Goal: Task Accomplishment & Management: Complete application form

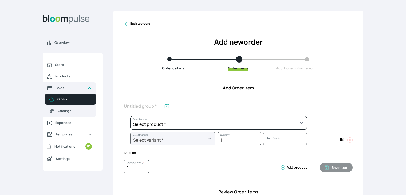
scroll to position [200, 0]
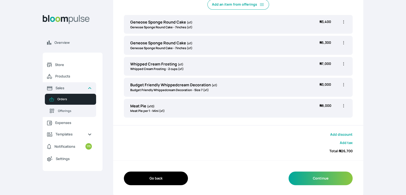
click at [61, 99] on span "Orders" at bounding box center [74, 99] width 34 height 5
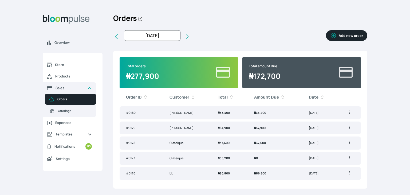
click at [229, 143] on span "₦ 37,600" at bounding box center [224, 143] width 12 height 4
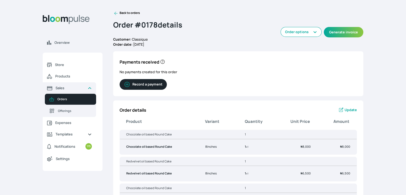
click at [113, 13] on icon at bounding box center [115, 13] width 5 height 5
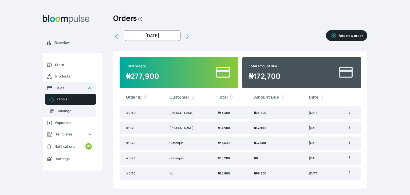
click at [229, 111] on span "₦ 33,400" at bounding box center [224, 113] width 12 height 4
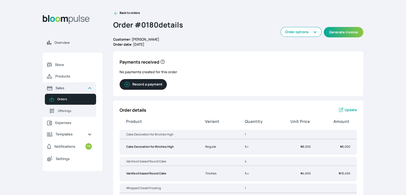
click at [119, 14] on link "Back to orders" at bounding box center [126, 13] width 27 height 5
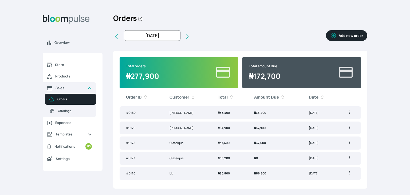
click at [177, 128] on td "[PERSON_NAME]" at bounding box center [187, 127] width 49 height 13
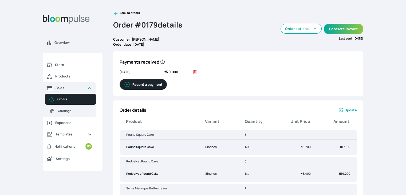
click at [129, 15] on link "Back to orders" at bounding box center [126, 13] width 27 height 5
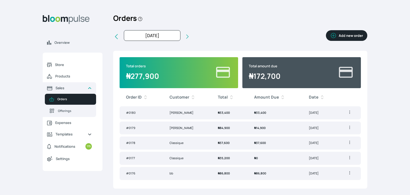
click at [62, 100] on span "Orders" at bounding box center [74, 99] width 34 height 5
click at [345, 36] on button "Add new order" at bounding box center [346, 35] width 41 height 11
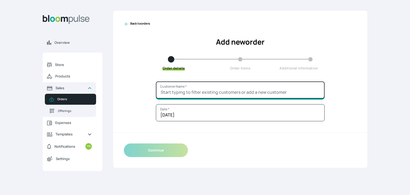
click at [225, 93] on input "Customer Name *" at bounding box center [240, 89] width 169 height 17
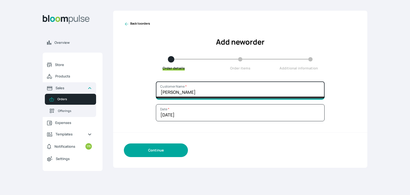
type input "[PERSON_NAME]"
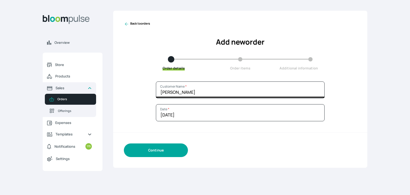
click at [162, 149] on button "Continue" at bounding box center [156, 150] width 64 height 14
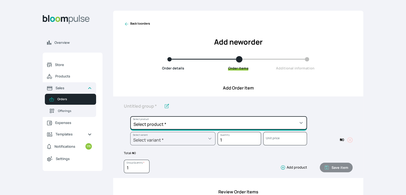
click at [202, 127] on select "Select product * Cake Decoration for 8inches High Chocolate oil based Round Cak…" at bounding box center [218, 122] width 177 height 13
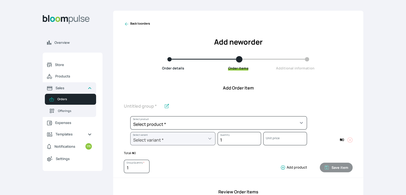
click at [122, 126] on div "Select product * Cake Decoration for 8inches High Chocolate oil based Round Cak…" at bounding box center [238, 136] width 250 height 81
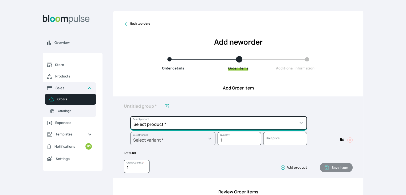
click at [156, 123] on select "Select product * Cake Decoration for 8inches High Chocolate oil based Round Cak…" at bounding box center [218, 122] width 177 height 13
select select "32006b2c-a501-4064-9a9f-995cf0fcd2ca"
click at [130, 116] on select "Select product * Cake Decoration for 8inches High Chocolate oil based Round Cak…" at bounding box center [218, 122] width 177 height 13
type input "Fruit Cake"
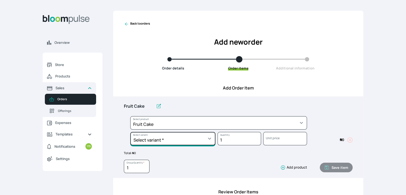
click at [187, 143] on select "Select variant * 10inches 11inches 12inches 14inches 6inches 7inches 8inches 9i…" at bounding box center [172, 138] width 85 height 13
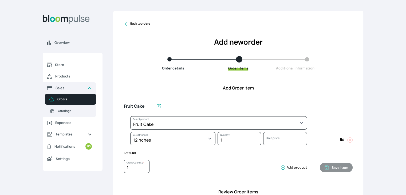
select select "32006b2c-a501-4064-9a9f-995cf0fcd2ca"
select select "614e4eff-d082-4b27-a270-3f5694423acf"
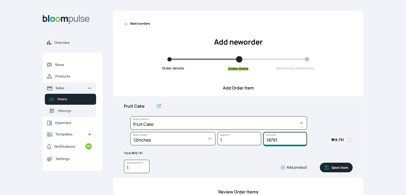
drag, startPoint x: 280, startPoint y: 138, endPoint x: 270, endPoint y: 143, distance: 10.9
click at [270, 143] on input "18791" at bounding box center [285, 138] width 44 height 13
type input "18800"
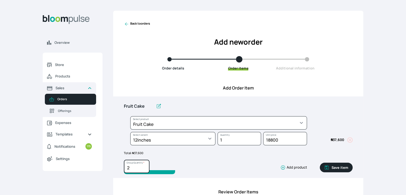
click at [145, 166] on input "2" at bounding box center [137, 166] width 26 height 13
click at [145, 166] on input "3" at bounding box center [137, 166] width 26 height 13
type input "2"
click at [145, 168] on input "2" at bounding box center [137, 166] width 26 height 13
click at [344, 168] on button "Save item" at bounding box center [336, 168] width 33 height 10
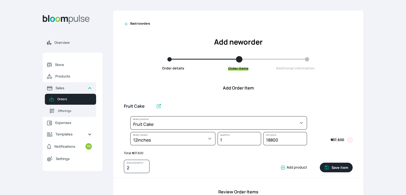
type input "1"
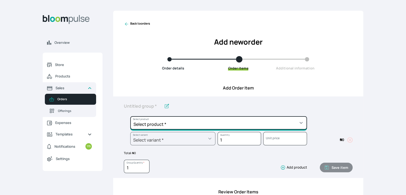
click at [180, 124] on select "Select product * Cake Decoration for 8inches High Chocolate oil based Round Cak…" at bounding box center [218, 122] width 177 height 13
select select "a288c6ae-7a33-4d48-9e4d-feb53a4d1c56"
click at [130, 116] on select "Select product * Cake Decoration for 8inches High Chocolate oil based Round Cak…" at bounding box center [218, 122] width 177 height 13
type input "Pound Round Cake"
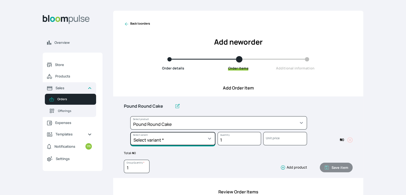
click at [186, 139] on select "Select variant * 10inches 11inches 12inches 13inches 14inches 6inches 7inches 8…" at bounding box center [172, 138] width 85 height 13
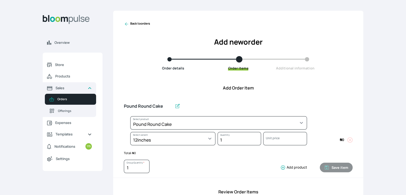
select select "a288c6ae-7a33-4d48-9e4d-feb53a4d1c56"
select select "45f50a5c-29af-4b52-9031-0f5712b92c53"
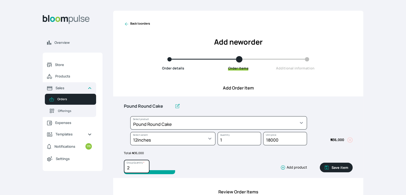
type input "2"
click at [145, 166] on input "2" at bounding box center [137, 166] width 26 height 13
click at [345, 166] on button "Save item" at bounding box center [336, 168] width 33 height 10
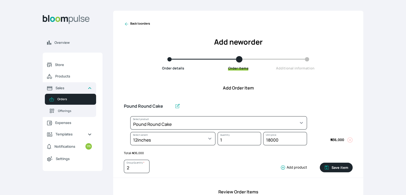
type input "1"
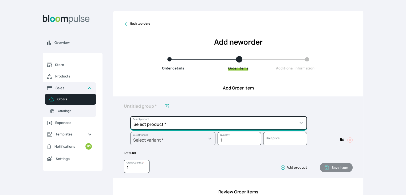
click at [185, 124] on select "Select product * Cake Decoration for 8inches High Chocolate oil based Round Cak…" at bounding box center [218, 122] width 177 height 13
select select "32006b2c-a501-4064-9a9f-995cf0fcd2ca"
click at [130, 116] on select "Select product * Cake Decoration for 8inches High Chocolate oil based Round Cak…" at bounding box center [218, 122] width 177 height 13
type input "Fruit Cake"
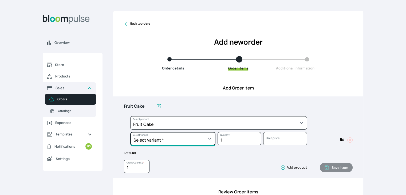
click at [186, 142] on select "Select variant * 10inches 11inches 12inches 14inches 6inches 7inches 8inches 9i…" at bounding box center [172, 138] width 85 height 13
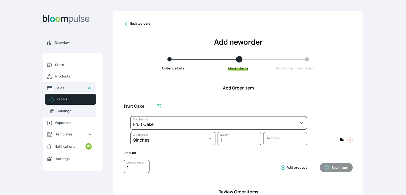
select select "32006b2c-a501-4064-9a9f-995cf0fcd2ca"
select select "5b1acf86-3a21-4f81-a115-bdd0b137c283"
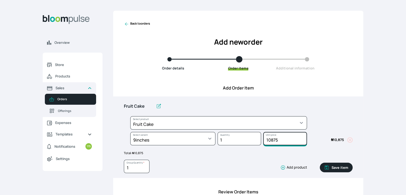
drag, startPoint x: 282, startPoint y: 140, endPoint x: 270, endPoint y: 144, distance: 11.9
click at [270, 144] on input "10875" at bounding box center [285, 138] width 44 height 13
type input "10900"
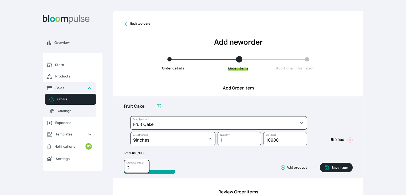
click at [144, 165] on input "2" at bounding box center [137, 166] width 26 height 13
click at [144, 165] on input "3" at bounding box center [137, 166] width 26 height 13
type input "2"
click at [144, 170] on input "2" at bounding box center [137, 166] width 26 height 13
click at [340, 167] on button "Save item" at bounding box center [336, 168] width 33 height 10
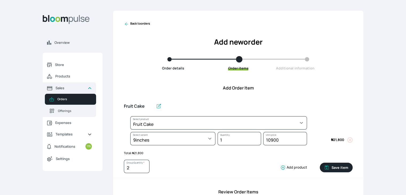
type input "1"
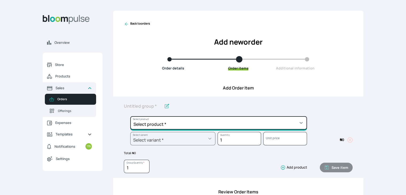
click at [177, 124] on select "Select product * Cake Decoration for 8inches High Chocolate oil based Round Cak…" at bounding box center [218, 122] width 177 height 13
select select "a288c6ae-7a33-4d48-9e4d-feb53a4d1c56"
click at [130, 116] on select "Select product * Cake Decoration for 8inches High Chocolate oil based Round Cak…" at bounding box center [218, 122] width 177 height 13
type input "Pound Round Cake"
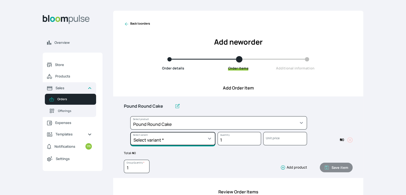
click at [198, 137] on select "Select variant * 10inches 11inches 12inches 13inches 14inches 6inches 7inches 8…" at bounding box center [172, 138] width 85 height 13
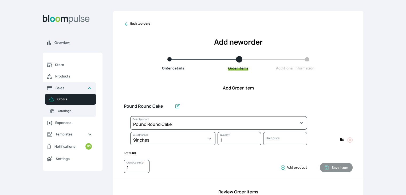
select select "a288c6ae-7a33-4d48-9e4d-feb53a4d1c56"
select select "90104d7c-91f6-4a51-97f2-62ef757fae1a"
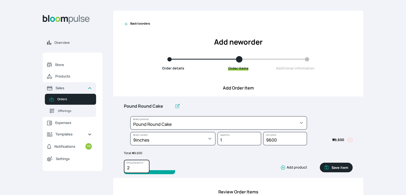
click at [146, 165] on input "2" at bounding box center [137, 166] width 26 height 13
click at [146, 165] on input "3" at bounding box center [137, 166] width 26 height 13
type input "2"
click at [146, 169] on input "2" at bounding box center [137, 166] width 26 height 13
click at [342, 167] on button "Save item" at bounding box center [336, 168] width 33 height 10
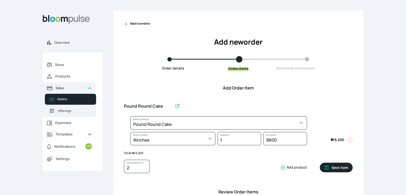
type input "1"
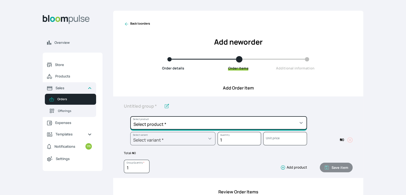
click at [272, 120] on select "Select product * Cake Decoration for 8inches High Chocolate oil based Round Cak…" at bounding box center [218, 122] width 177 height 13
select select "32006b2c-a501-4064-9a9f-995cf0fcd2ca"
click at [130, 116] on select "Select product * Cake Decoration for 8inches High Chocolate oil based Round Cak…" at bounding box center [218, 122] width 177 height 13
type input "Fruit Cake"
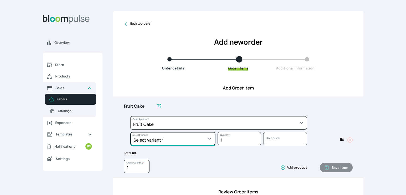
click at [203, 139] on select "Select variant * 10inches 11inches 12inches 14inches 6inches 7inches 8inches 9i…" at bounding box center [172, 138] width 85 height 13
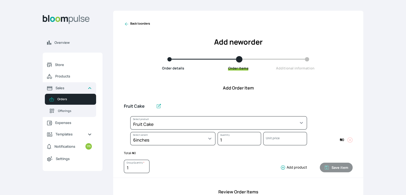
select select "32006b2c-a501-4064-9a9f-995cf0fcd2ca"
select select "65d272de-9f8a-43d7-90e4-d4a332be303f"
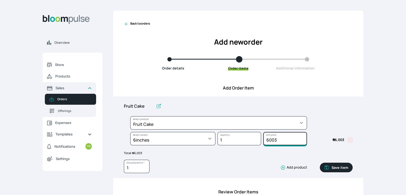
drag, startPoint x: 280, startPoint y: 141, endPoint x: 274, endPoint y: 140, distance: 5.1
click at [274, 140] on input "6003" at bounding box center [285, 138] width 44 height 13
type input "6000"
click at [342, 169] on button "Save item" at bounding box center [336, 168] width 33 height 10
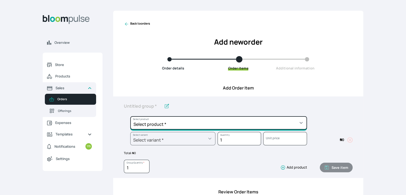
click at [190, 124] on select "Select product * Cake Decoration for 8inches High Chocolate oil based Round Cak…" at bounding box center [218, 122] width 177 height 13
select select "a288c6ae-7a33-4d48-9e4d-feb53a4d1c56"
click at [130, 116] on select "Select product * Cake Decoration for 8inches High Chocolate oil based Round Cak…" at bounding box center [218, 122] width 177 height 13
type input "Pound Round Cake"
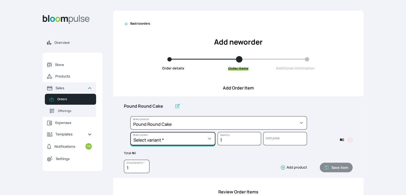
click at [199, 136] on select "Select variant * 10inches 11inches 12inches 13inches 14inches 6inches 7inches 8…" at bounding box center [172, 138] width 85 height 13
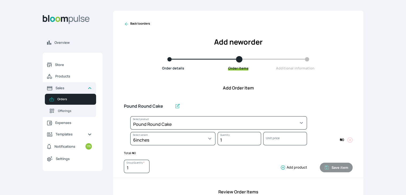
select select "a288c6ae-7a33-4d48-9e4d-feb53a4d1c56"
select select "aea4e495-404d-4082-b042-f4043adda4db"
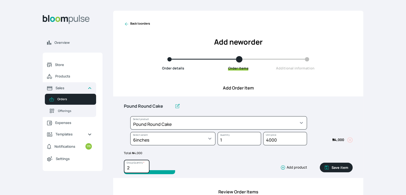
click at [146, 166] on input "2" at bounding box center [137, 166] width 26 height 13
type input "3"
click at [146, 166] on input "3" at bounding box center [137, 166] width 26 height 13
click at [342, 166] on button "Save item" at bounding box center [336, 168] width 33 height 10
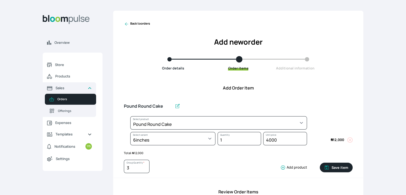
type input "1"
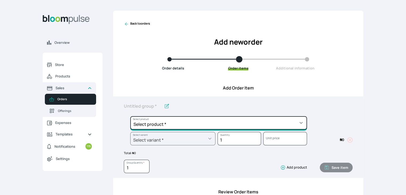
click at [247, 125] on select "Select product * Cake Decoration for 8inches High Chocolate oil based Round Cak…" at bounding box center [218, 122] width 177 height 13
select select "645c6260-b6bb-4351-a585-2a2a1086c83c"
click at [130, 116] on select "Select product * Cake Decoration for 8inches High Chocolate oil based Round Cak…" at bounding box center [218, 122] width 177 height 13
type input "Swiss Meringue Buttercream"
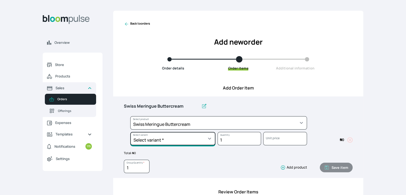
click at [206, 139] on select "Select variant * 1 batch Half batch" at bounding box center [172, 138] width 85 height 13
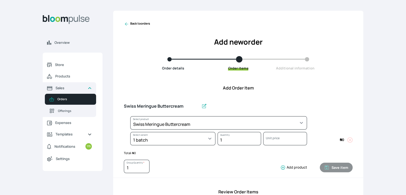
select select "645c6260-b6bb-4351-a585-2a2a1086c83c"
select select "c678bb25-e8eb-455c-a81d-4e3ae4155a32"
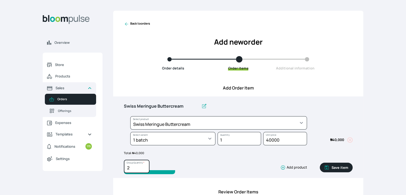
type input "2"
click at [144, 164] on input "2" at bounding box center [137, 166] width 26 height 13
click at [343, 167] on button "Save item" at bounding box center [336, 168] width 33 height 10
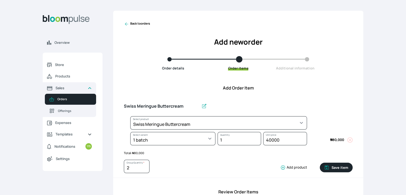
type input "1"
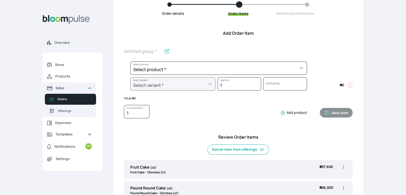
scroll to position [28, 0]
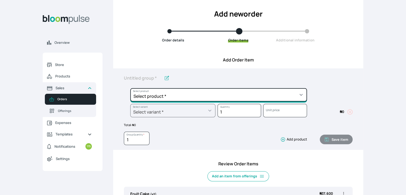
click at [184, 97] on select "Select product * Cake Decoration for 8inches High Chocolate oil based Round Cak…" at bounding box center [218, 94] width 177 height 13
select select "8010db02-07cd-44bd-8936-1cca38eae19c"
click at [130, 88] on select "Select product * Cake Decoration for 8inches High Chocolate oil based Round Cak…" at bounding box center [218, 94] width 177 height 13
type input "Fondant 1 Recipe"
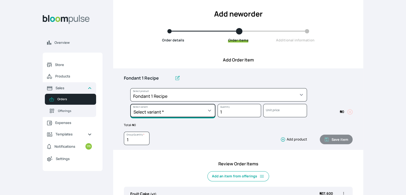
click at [200, 113] on select "Select variant * Regular" at bounding box center [172, 110] width 85 height 13
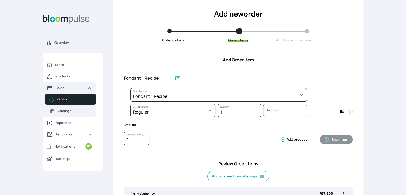
select select "8010db02-07cd-44bd-8936-1cca38eae19c"
select select "42ad62f1-0410-4207-9b65-65b7136d5369"
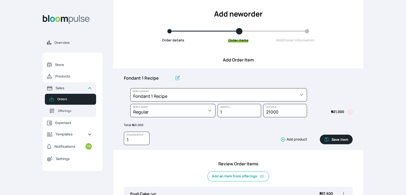
click at [338, 141] on button "Save item" at bounding box center [336, 140] width 33 height 10
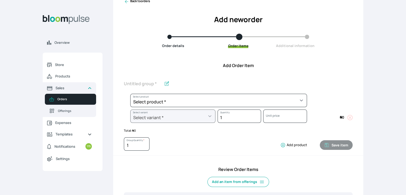
scroll to position [22, 0]
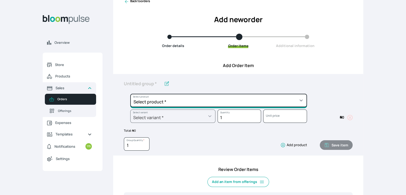
click at [197, 105] on select "Select product * Cake Decoration for 8inches High Chocolate oil based Round Cak…" at bounding box center [218, 100] width 177 height 13
select select "023b730d-bc46-477e-b7f7-d3522e7f455b"
click at [130, 94] on select "Select product * Cake Decoration for 8inches High Chocolate oil based Round Cak…" at bounding box center [218, 100] width 177 height 13
type input "Cake Decoration for 8inches High"
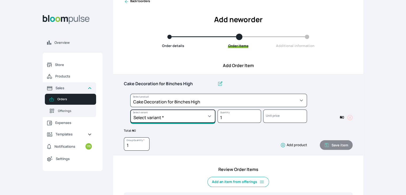
click at [213, 117] on select "Select variant * Basic Complex Regular" at bounding box center [172, 115] width 85 height 13
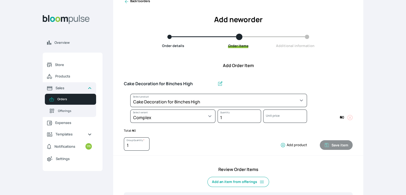
select select "023b730d-bc46-477e-b7f7-d3522e7f455b"
select select "dbb9cdde-0e9e-4f5c-891f-81d6220c5e38"
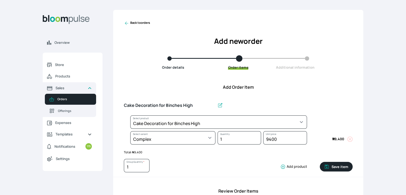
scroll to position [0, 0]
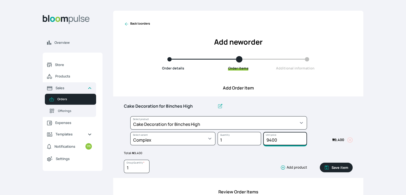
drag, startPoint x: 277, startPoint y: 138, endPoint x: 252, endPoint y: 140, distance: 25.5
click at [252, 140] on div "Select product * Cake Decoration for 8inches High Chocolate oil based Round Cak…" at bounding box center [238, 132] width 229 height 32
type input "67400"
click at [338, 167] on button "Save item" at bounding box center [336, 168] width 33 height 10
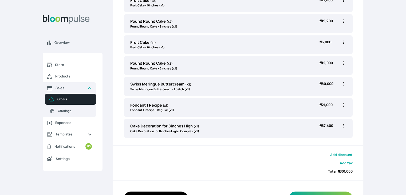
scroll to position [284, 0]
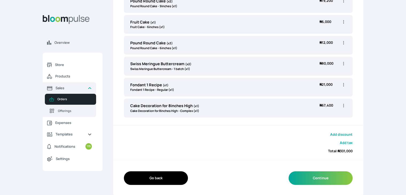
click at [344, 105] on icon "button" at bounding box center [343, 105] width 5 height 5
click at [322, 117] on span "Edit" at bounding box center [323, 116] width 38 height 5
type input "Cake Decoration for 8inches High"
select select "023b730d-bc46-477e-b7f7-d3522e7f455b"
select select "dbb9cdde-0e9e-4f5c-891f-81d6220c5e38"
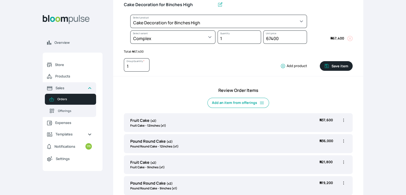
scroll to position [43, 0]
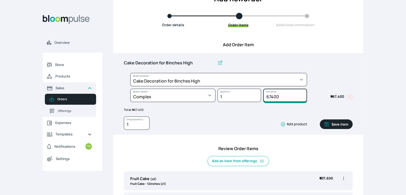
drag, startPoint x: 267, startPoint y: 94, endPoint x: 269, endPoint y: 97, distance: 3.4
click at [269, 97] on input "67400" at bounding box center [285, 95] width 44 height 13
drag, startPoint x: 271, startPoint y: 97, endPoint x: 268, endPoint y: 98, distance: 2.9
click at [268, 98] on input "67400" at bounding box center [285, 95] width 44 height 13
type input "66400"
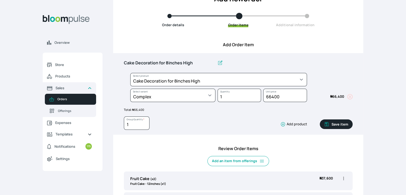
click at [342, 124] on button "Save item" at bounding box center [336, 124] width 33 height 10
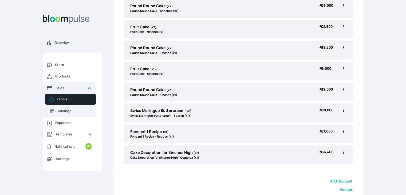
scroll to position [284, 0]
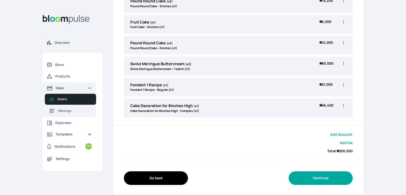
click at [340, 175] on button "Continue" at bounding box center [321, 178] width 64 height 14
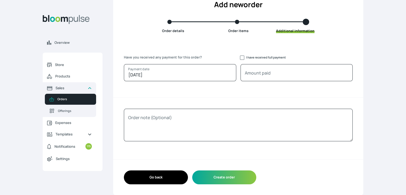
scroll to position [37, 0]
click at [244, 59] on input "I have received full payment" at bounding box center [242, 58] width 4 height 4
checkbox input "true"
type input "300000"
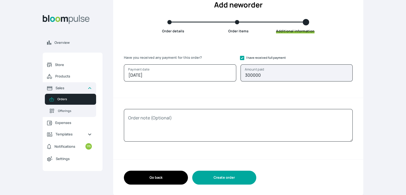
click at [222, 179] on button "Create order" at bounding box center [224, 178] width 64 height 14
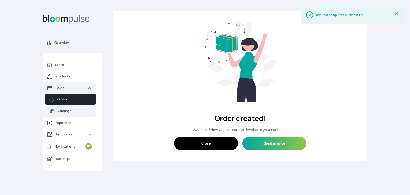
click at [222, 144] on button "Close" at bounding box center [206, 143] width 64 height 14
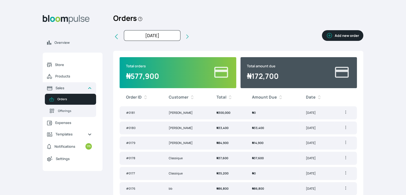
scroll to position [7, 0]
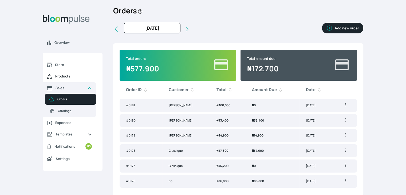
click at [66, 79] on link "Products" at bounding box center [69, 76] width 53 height 12
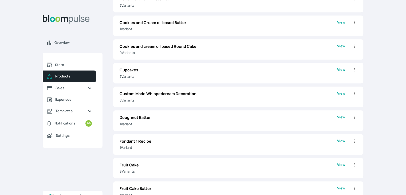
scroll to position [587, 0]
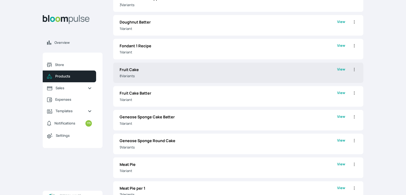
click at [137, 77] on p "8 Variant s" at bounding box center [229, 75] width 218 height 5
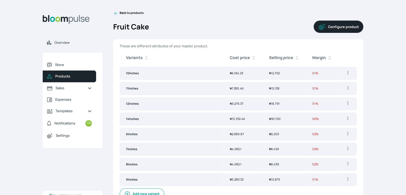
click at [342, 26] on button "Configure product" at bounding box center [339, 27] width 50 height 12
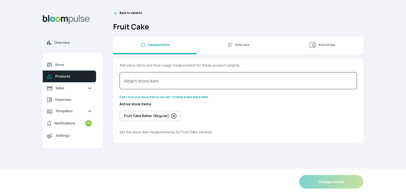
select select "GRAM"
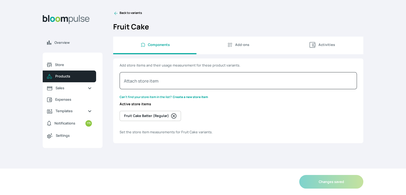
select select "GRAM"
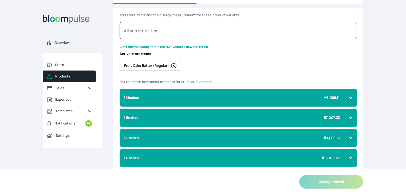
scroll to position [107, 0]
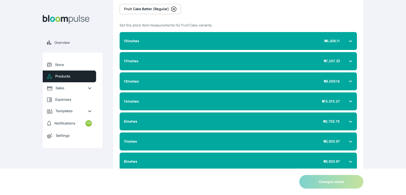
click at [346, 80] on div "12inches ₦ 9,009.16" at bounding box center [235, 81] width 222 height 5
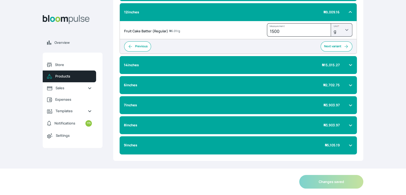
scroll to position [184, 0]
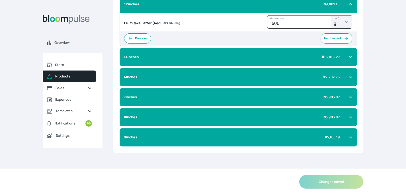
click at [334, 136] on span "₦ 5,105.19" at bounding box center [332, 137] width 15 height 5
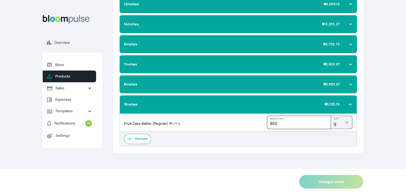
click at [265, 49] on div "6inches ₦ 2,702.75" at bounding box center [238, 44] width 237 height 18
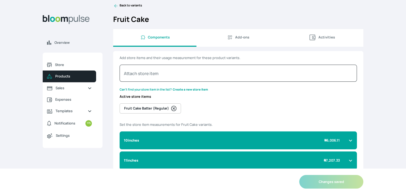
scroll to position [0, 0]
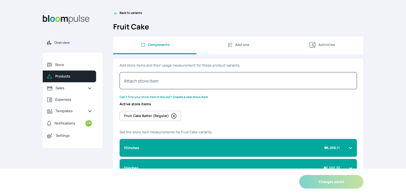
click at [58, 78] on span "Products" at bounding box center [73, 76] width 37 height 5
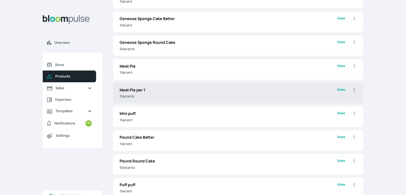
scroll to position [774, 0]
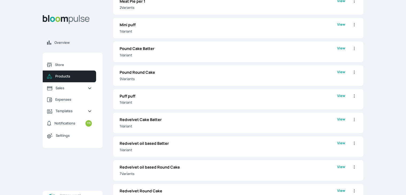
click at [151, 73] on p "Pound Round Cake" at bounding box center [229, 72] width 218 height 6
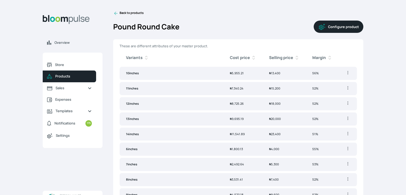
click at [340, 28] on button "Configure product" at bounding box center [339, 27] width 50 height 12
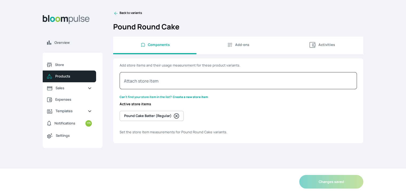
select select "GRAM"
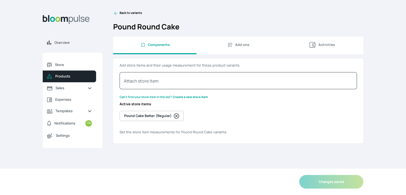
select select "GRAM"
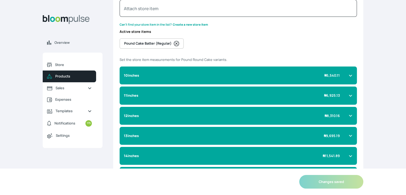
scroll to position [107, 0]
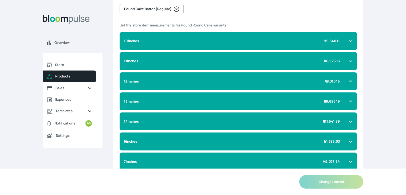
click at [345, 80] on div "12inches ₦ 8,310.16" at bounding box center [235, 81] width 222 height 5
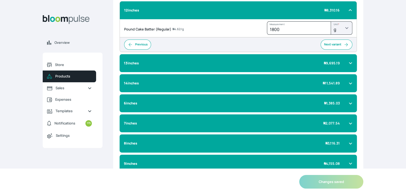
scroll to position [187, 0]
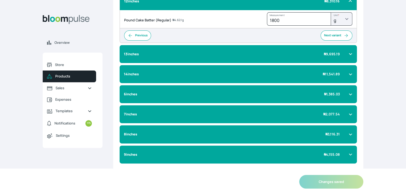
click at [343, 152] on div "9inches ₦ 4,155.08" at bounding box center [235, 154] width 222 height 5
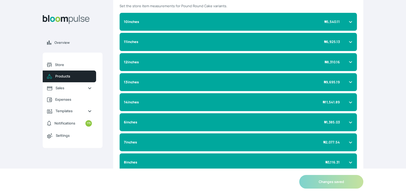
scroll to position [160, 0]
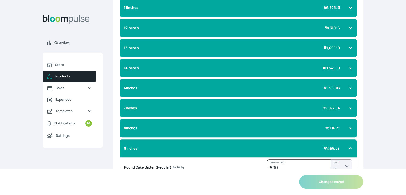
click at [340, 85] on div "6inches ₦ 1,385.03" at bounding box center [235, 87] width 222 height 5
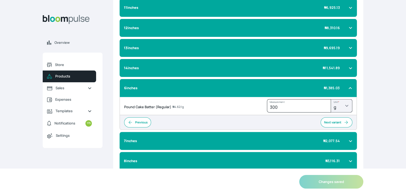
click at [340, 86] on div "6inches ₦ 1,385.03" at bounding box center [235, 87] width 222 height 5
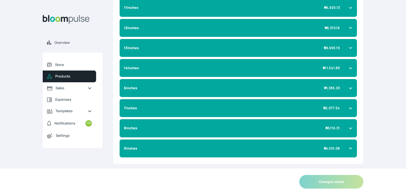
click at [328, 99] on div "7inches ₦ 2,077.54" at bounding box center [238, 108] width 237 height 18
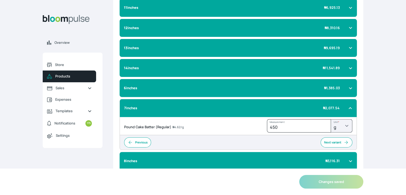
click at [328, 99] on div "7inches ₦ 2,077.54" at bounding box center [238, 108] width 237 height 18
